Goal: Transaction & Acquisition: Book appointment/travel/reservation

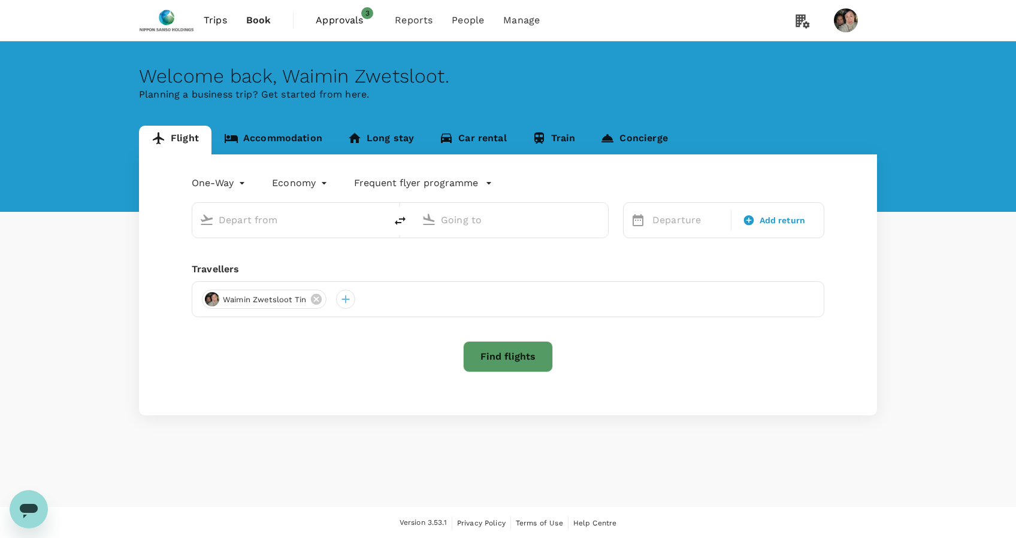
type input "roundtrip"
type input "Singapore Changi (SIN)"
type input "[PERSON_NAME] Intl (MNL)"
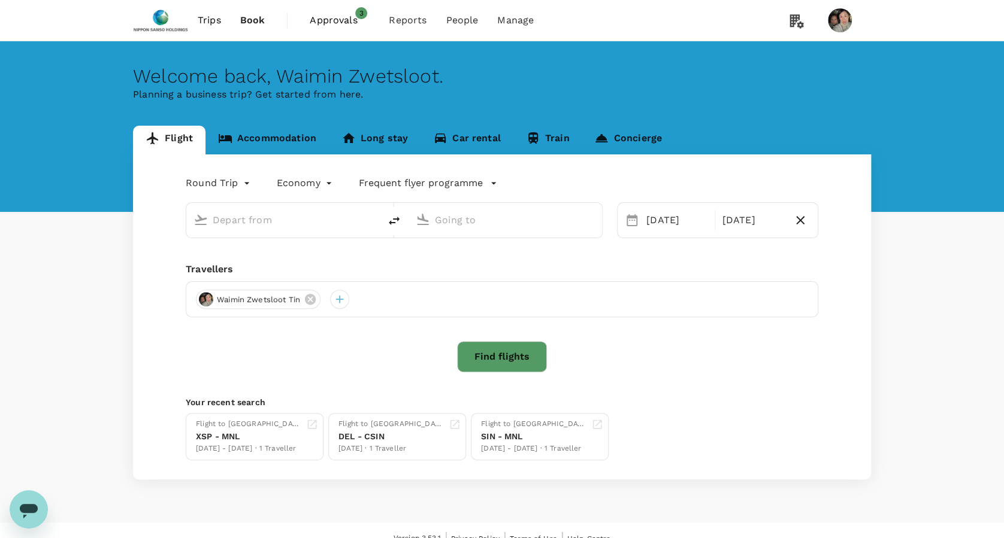
type input "Singapore Changi (SIN)"
type input "[PERSON_NAME] Intl (MNL)"
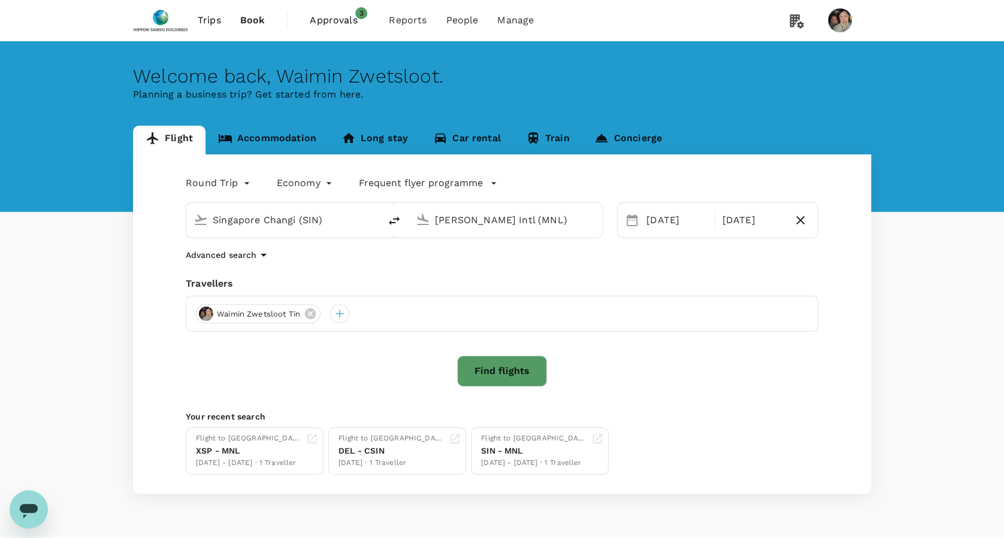
click at [347, 19] on span "Approvals" at bounding box center [340, 20] width 60 height 14
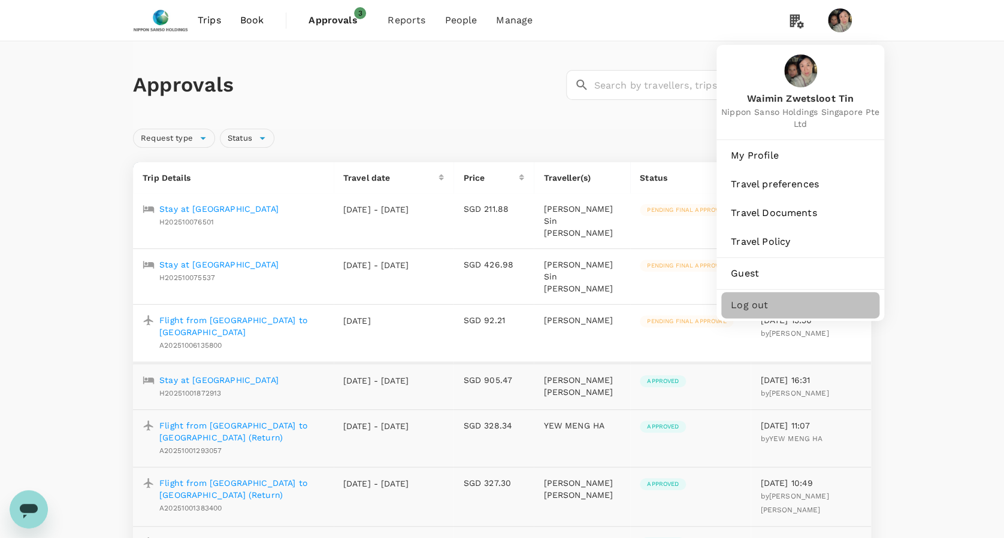
click at [733, 305] on span "Log out" at bounding box center [800, 305] width 139 height 14
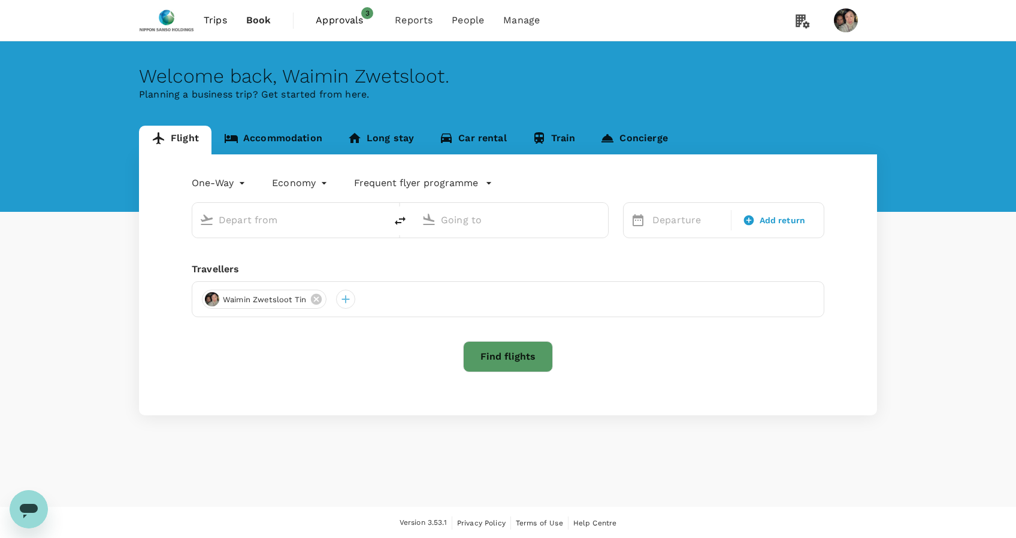
type input "roundtrip"
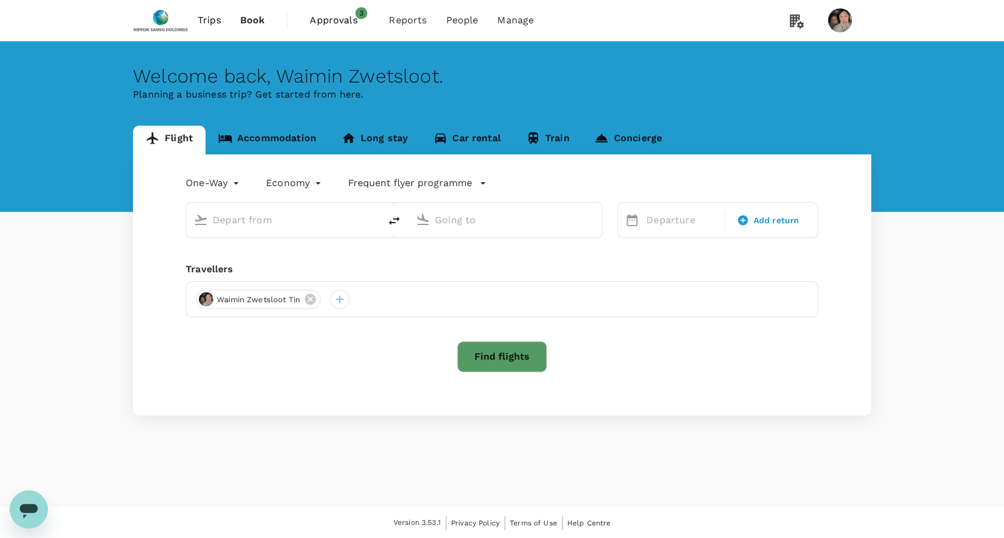
type input "Singapore Changi (SIN)"
type input "[PERSON_NAME] Intl (MNL)"
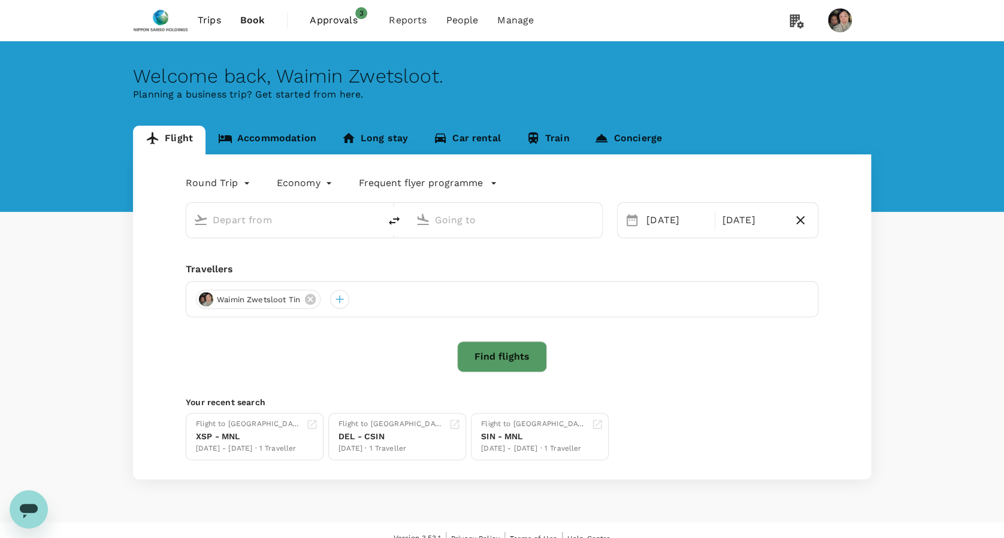
type input "Singapore Changi (SIN)"
type input "[PERSON_NAME] Intl (MNL)"
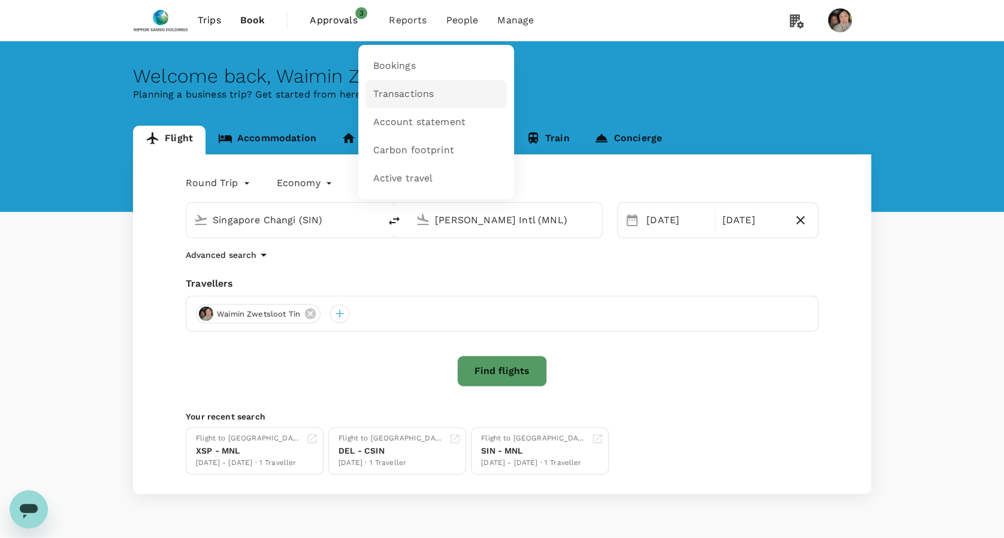
click at [402, 85] on link "Transactions" at bounding box center [435, 94] width 141 height 28
